Goal: Transaction & Acquisition: Purchase product/service

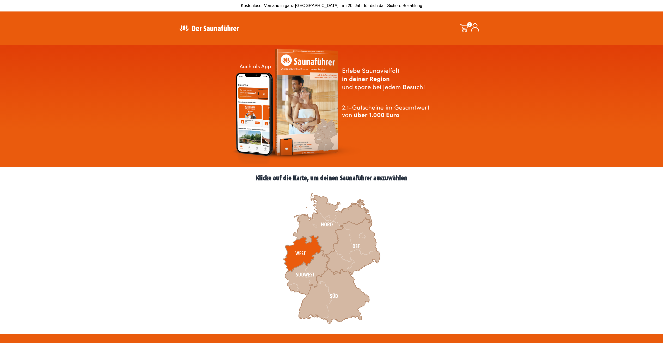
click at [304, 251] on icon at bounding box center [302, 253] width 38 height 36
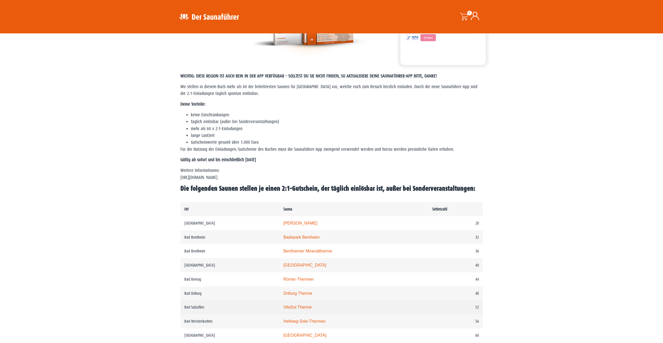
scroll to position [133, 0]
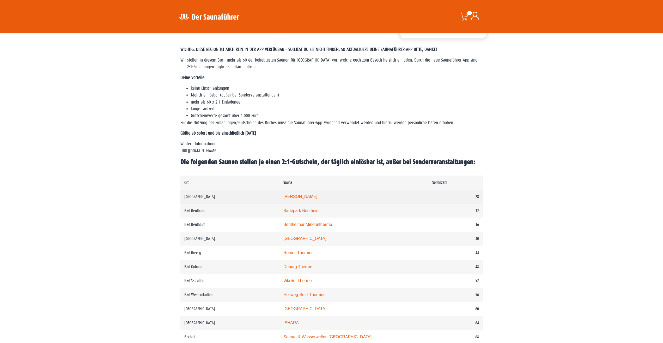
click at [308, 199] on link "[PERSON_NAME]" at bounding box center [300, 196] width 34 height 4
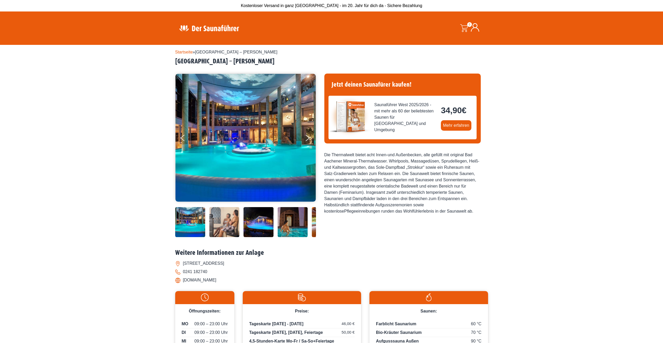
click at [348, 115] on img at bounding box center [349, 117] width 42 height 42
click at [347, 115] on img at bounding box center [349, 117] width 42 height 42
